Goal: Transaction & Acquisition: Obtain resource

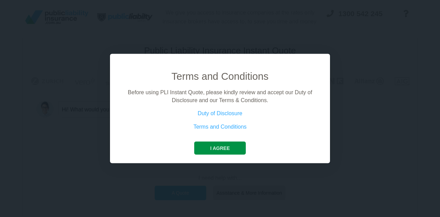
click at [227, 148] on button "I agree" at bounding box center [219, 148] width 51 height 13
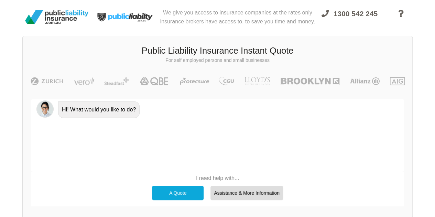
click at [174, 191] on div "A Quote" at bounding box center [178, 193] width 52 height 14
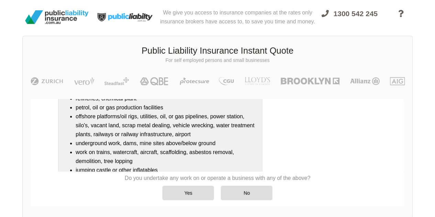
scroll to position [101, 0]
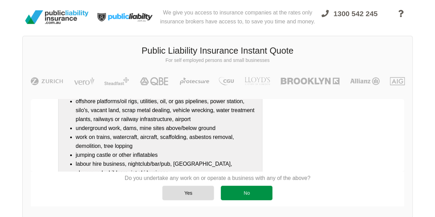
click at [246, 195] on div "No" at bounding box center [247, 193] width 52 height 14
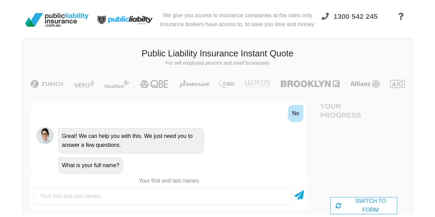
scroll to position [0, 0]
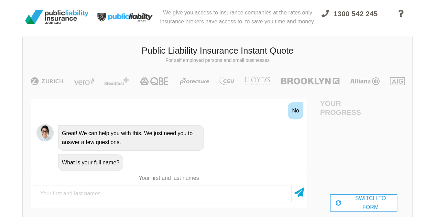
click at [110, 195] on input "text" at bounding box center [163, 193] width 258 height 17
type input "[PERSON_NAME]"
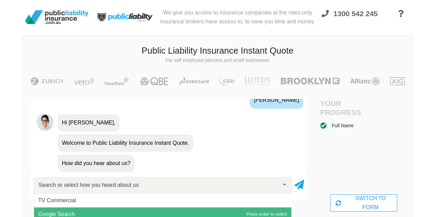
click at [72, 211] on span "Google Search" at bounding box center [56, 214] width 37 height 6
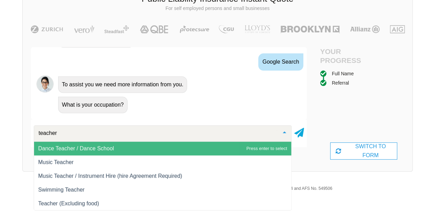
drag, startPoint x: 74, startPoint y: 132, endPoint x: 6, endPoint y: 133, distance: 67.4
click at [6, 133] on div "We give you access to insurance companies at the rates only insurance brokers h…" at bounding box center [217, 63] width 435 height 230
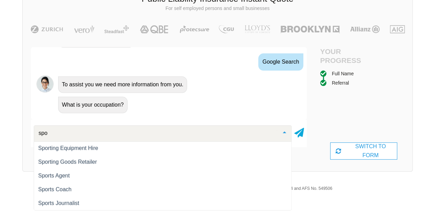
scroll to position [14, 0]
type input "sports"
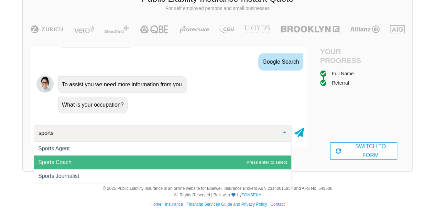
click at [69, 164] on span "Sports Coach" at bounding box center [54, 162] width 33 height 6
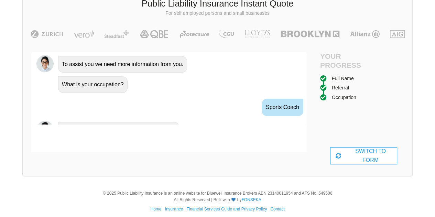
scroll to position [449, 0]
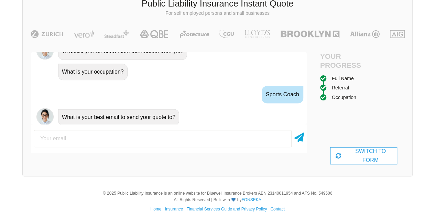
click at [79, 135] on input "email" at bounding box center [163, 138] width 258 height 17
click at [81, 142] on input "kbarker1804@g,[DOMAIN_NAME]" at bounding box center [163, 138] width 258 height 17
type input "[EMAIL_ADDRESS][DOMAIN_NAME]"
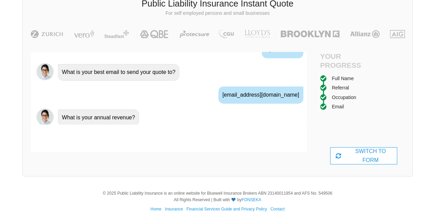
scroll to position [495, 0]
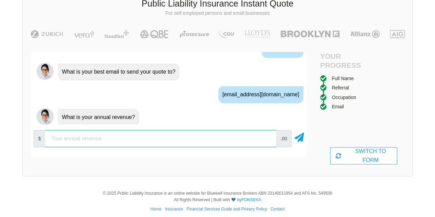
click at [106, 134] on input "number" at bounding box center [160, 138] width 231 height 17
type input "5000"
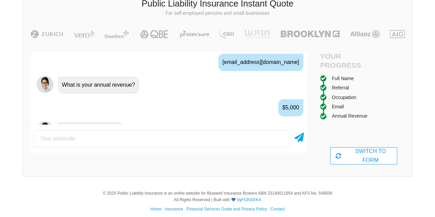
scroll to position [540, 0]
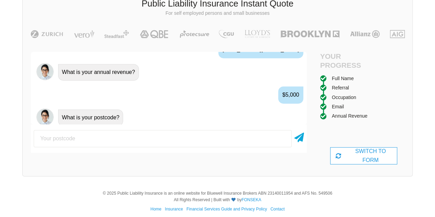
click at [106, 134] on input "number" at bounding box center [163, 138] width 258 height 17
type input "6"
type input "6025"
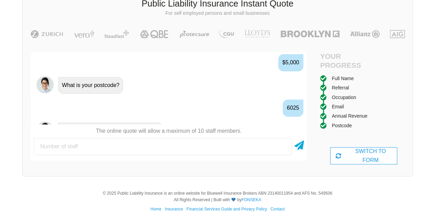
scroll to position [585, 0]
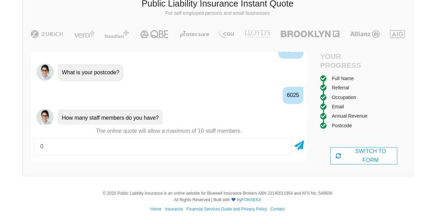
type input "0"
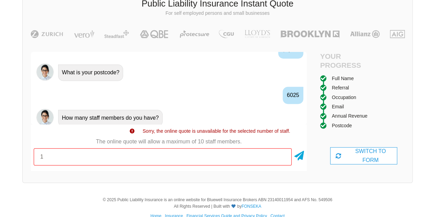
type input "1"
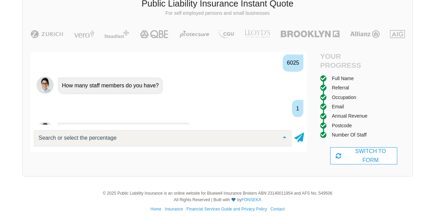
scroll to position [630, 0]
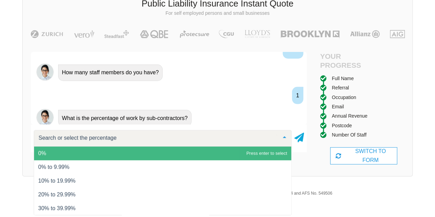
click at [62, 157] on span "0%" at bounding box center [162, 154] width 257 height 14
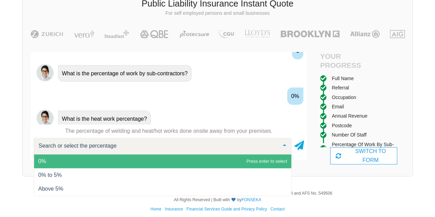
scroll to position [675, 0]
click at [57, 160] on span "0%" at bounding box center [162, 161] width 257 height 14
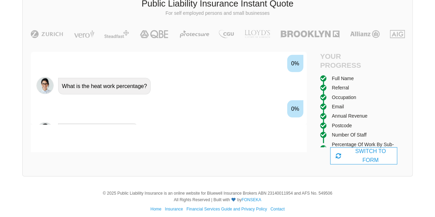
scroll to position [720, 0]
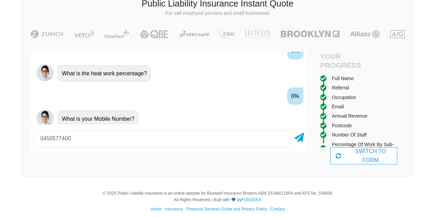
type input "0450577400"
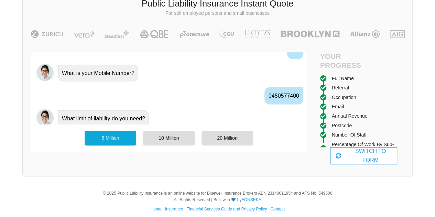
scroll to position [773, 0]
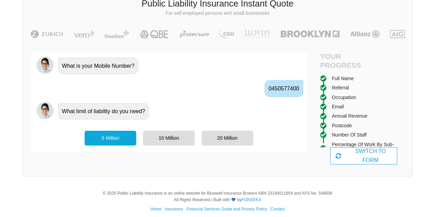
click at [112, 133] on div "5 Million" at bounding box center [111, 138] width 52 height 14
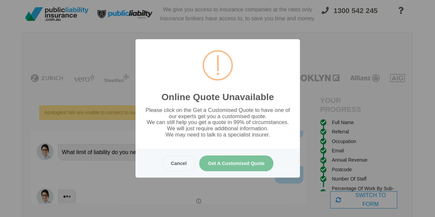
scroll to position [0, 0]
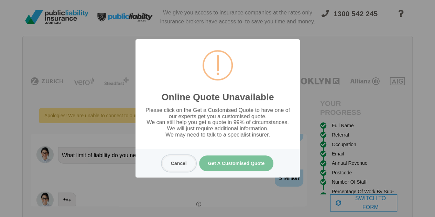
click at [178, 160] on button "Cancel" at bounding box center [179, 163] width 34 height 16
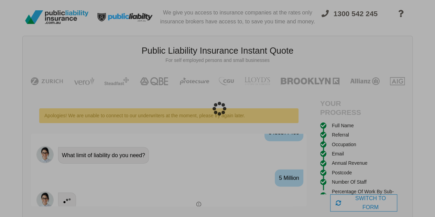
scroll to position [17, 0]
